Goal: Navigation & Orientation: Find specific page/section

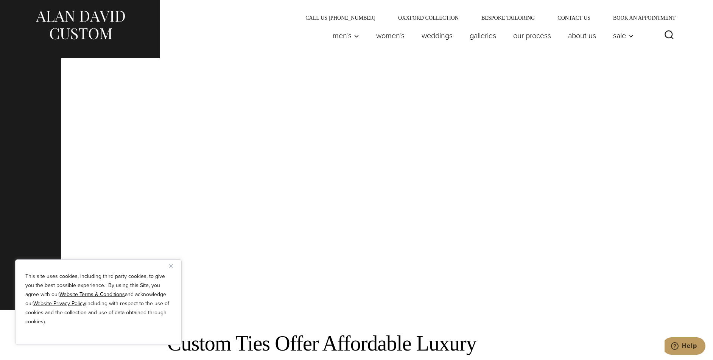
click at [171, 264] on img "Close" at bounding box center [170, 265] width 3 height 3
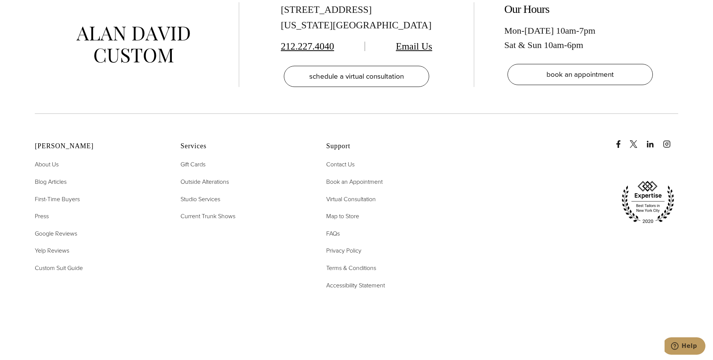
scroll to position [719, 0]
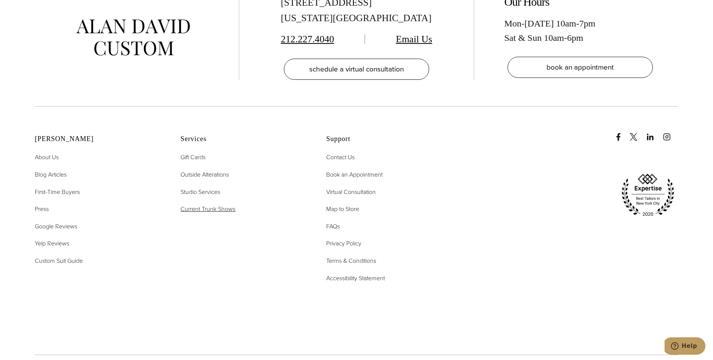
click at [191, 207] on span "Current Trunk Shows" at bounding box center [207, 209] width 55 height 9
